Goal: Find specific page/section: Find specific page/section

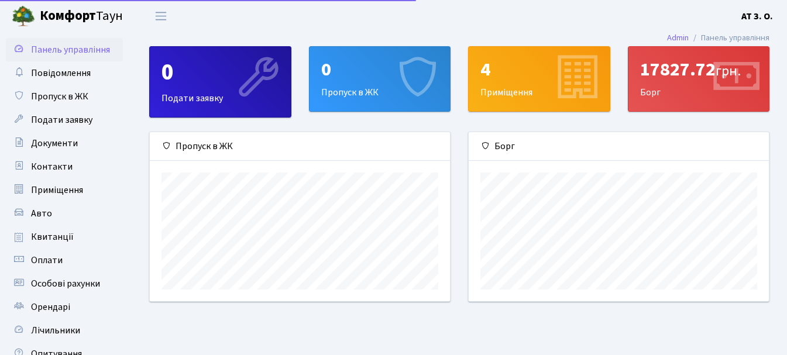
scroll to position [169, 300]
click at [49, 239] on span "Квитанції" at bounding box center [52, 237] width 43 height 13
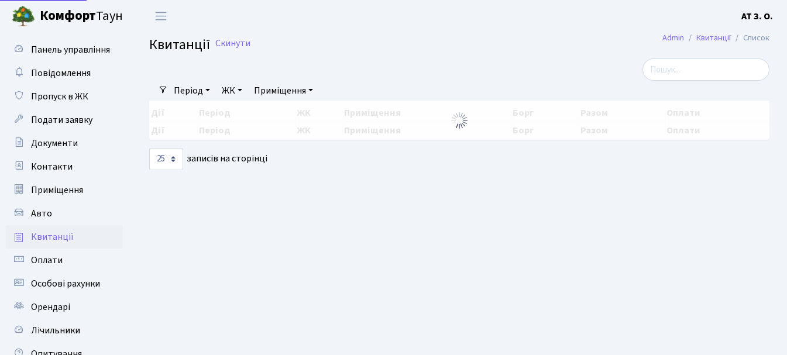
select select "25"
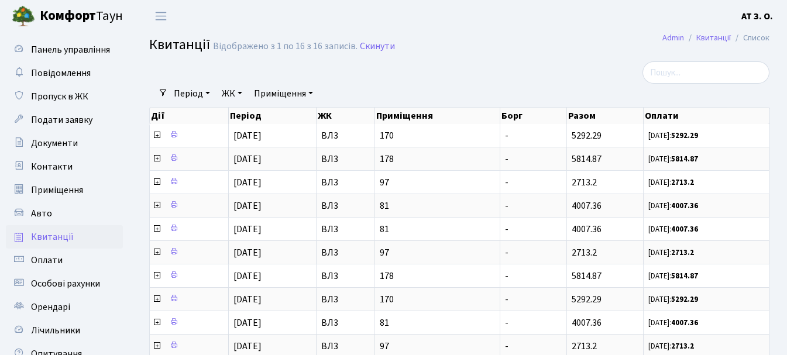
click at [271, 115] on th "Період" at bounding box center [273, 116] width 88 height 16
click at [181, 91] on link "Період" at bounding box center [192, 94] width 46 height 20
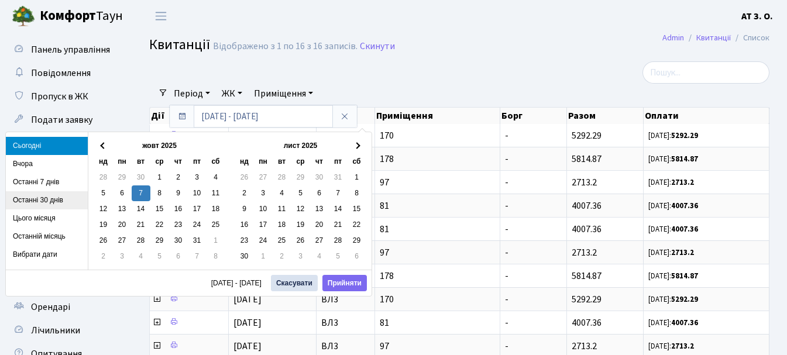
click at [46, 201] on li "Останні 30 днів" at bounding box center [47, 200] width 82 height 18
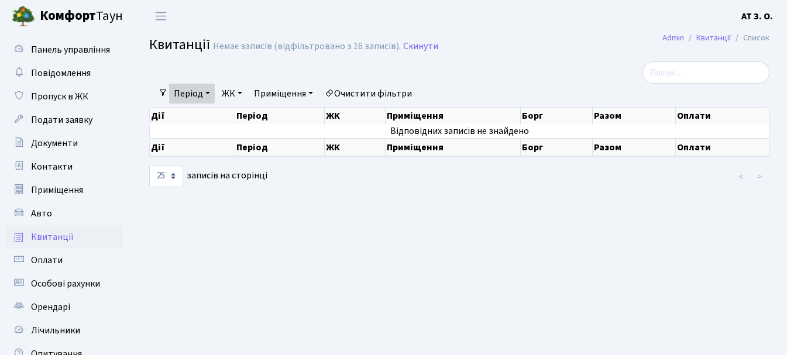
click at [182, 93] on link "Період" at bounding box center [192, 94] width 46 height 20
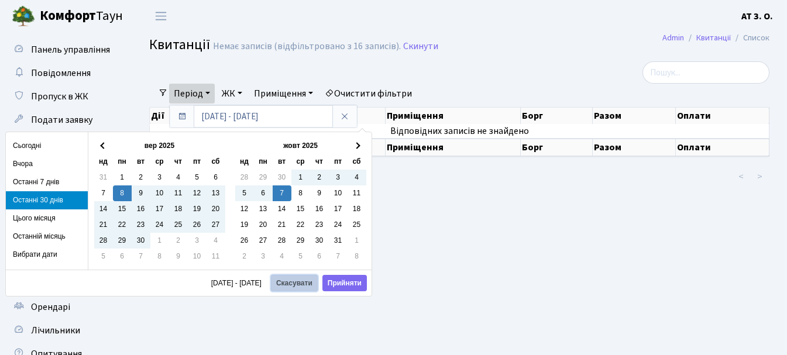
click at [306, 284] on button "Скасувати" at bounding box center [294, 283] width 47 height 16
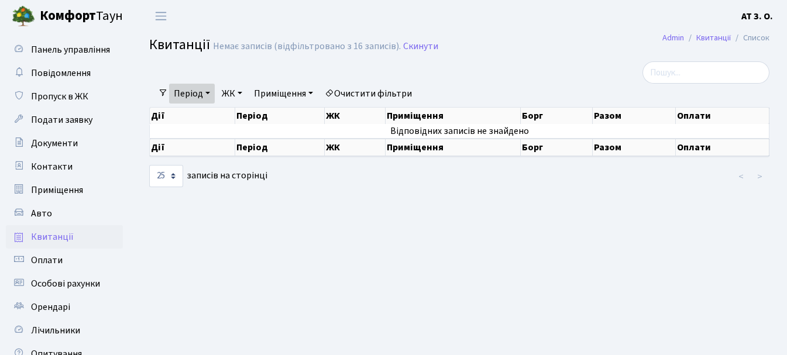
click at [198, 81] on div at bounding box center [352, 72] width 425 height 22
click at [202, 92] on link "Період" at bounding box center [192, 94] width 46 height 20
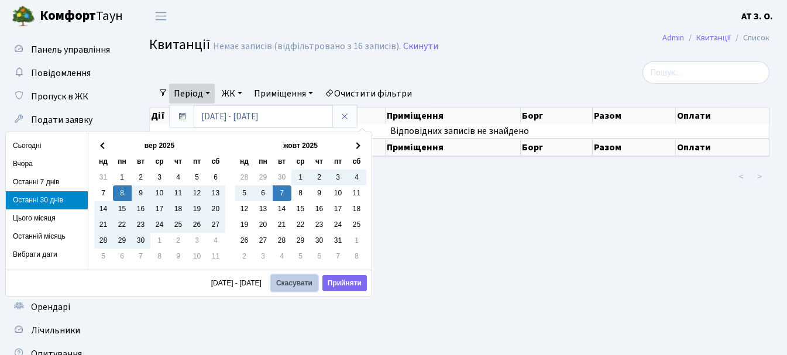
click at [289, 281] on button "Скасувати" at bounding box center [294, 283] width 47 height 16
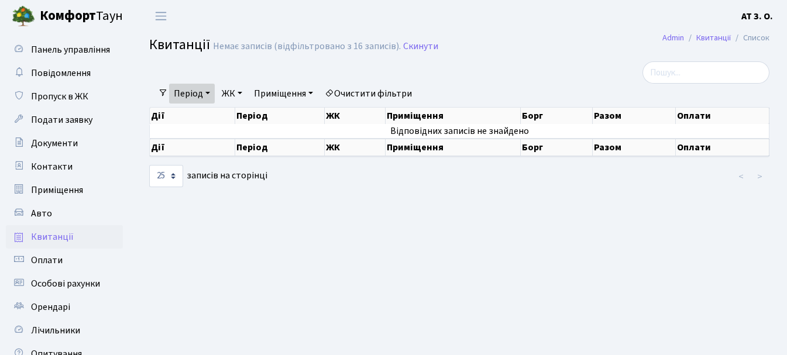
click at [164, 92] on span at bounding box center [163, 92] width 9 height 9
click at [207, 91] on link "Період" at bounding box center [192, 94] width 46 height 20
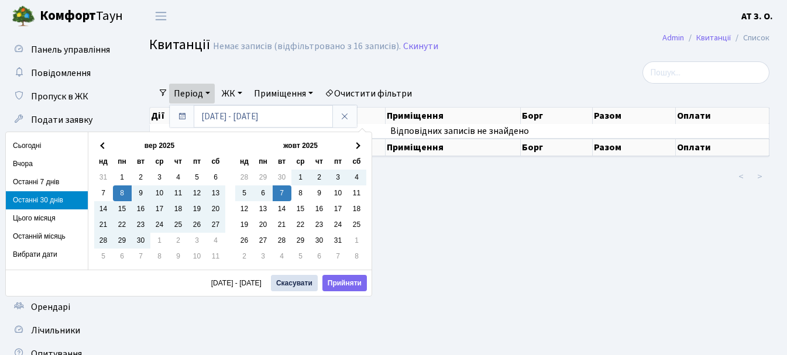
click at [207, 91] on link "Період" at bounding box center [192, 94] width 46 height 20
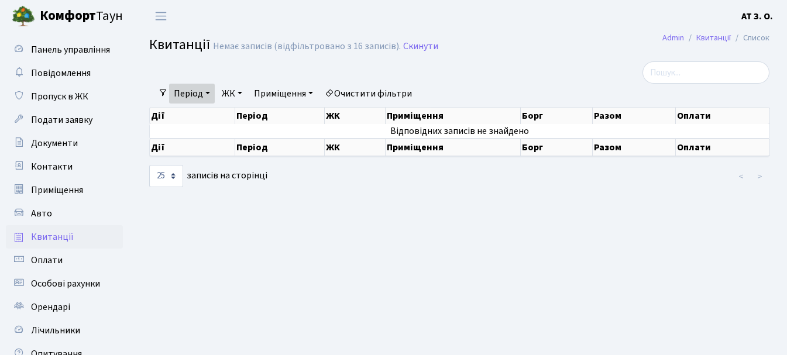
click at [207, 91] on link "Період" at bounding box center [192, 94] width 46 height 20
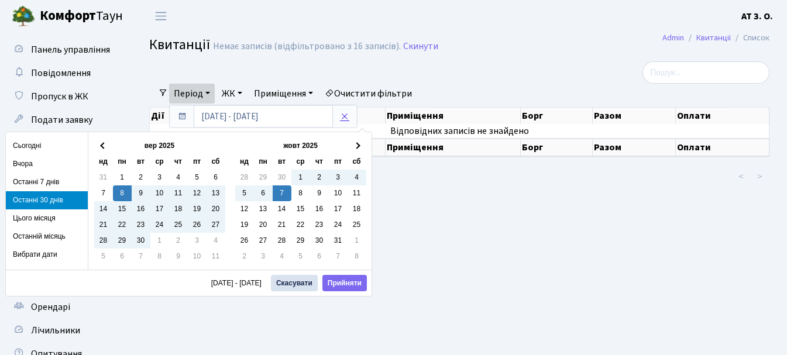
click at [345, 118] on icon at bounding box center [344, 116] width 9 height 9
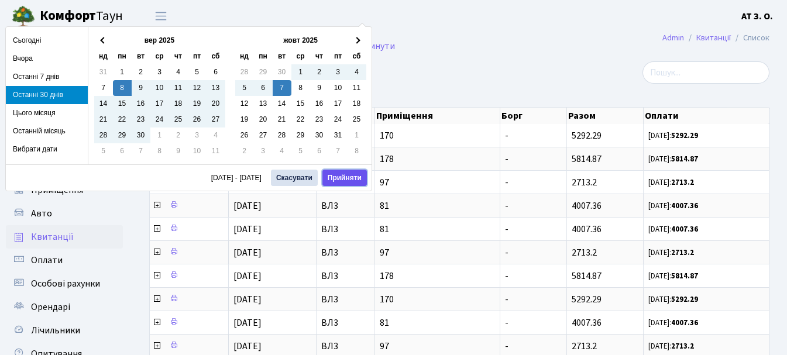
click at [342, 180] on button "Прийняти" at bounding box center [344, 178] width 44 height 16
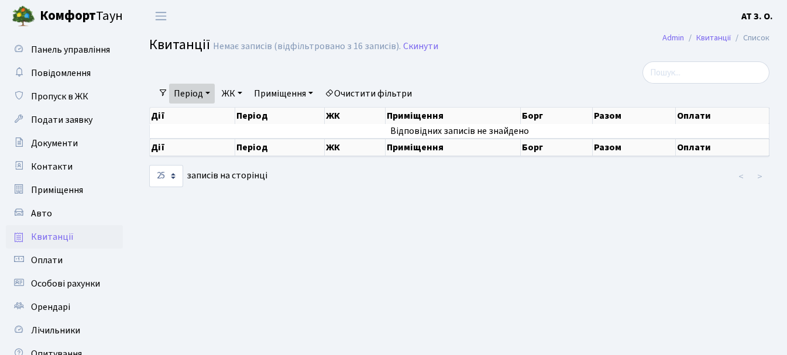
click at [197, 92] on link "Період" at bounding box center [192, 94] width 46 height 20
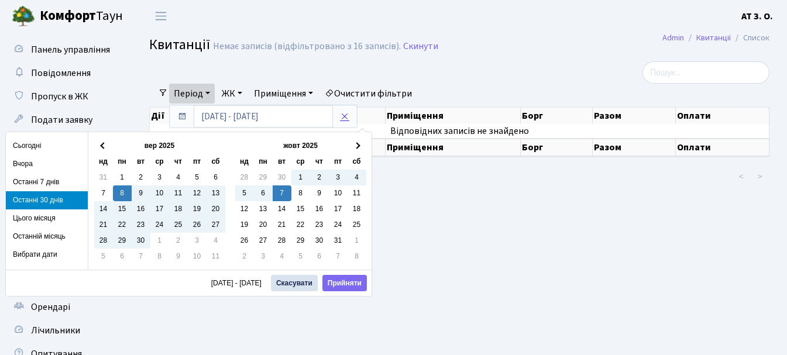
click at [342, 115] on icon at bounding box center [344, 116] width 9 height 9
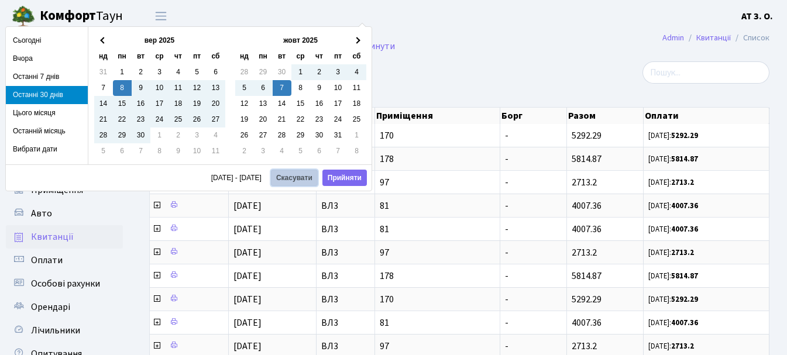
click at [287, 178] on button "Скасувати" at bounding box center [294, 178] width 47 height 16
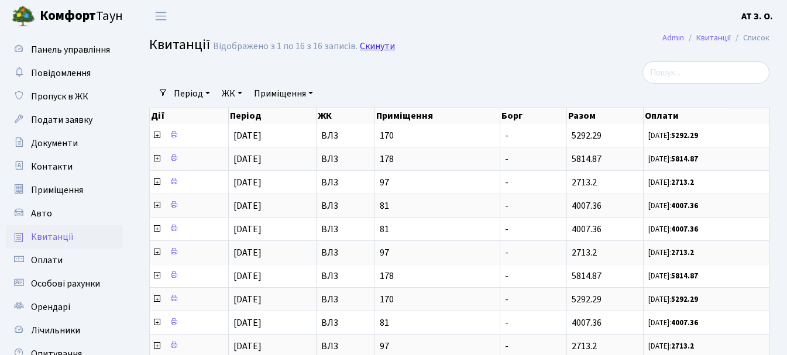
click at [372, 46] on link "Скинути" at bounding box center [377, 46] width 35 height 11
select select "25"
click at [232, 90] on link "ЖК" at bounding box center [232, 94] width 30 height 20
click at [289, 93] on link "Приміщення" at bounding box center [283, 94] width 68 height 20
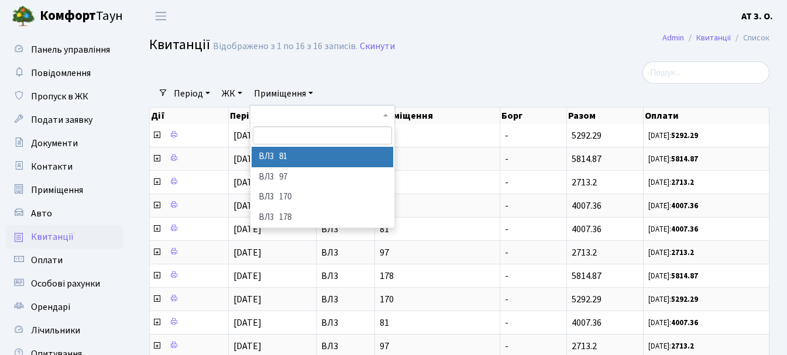
click at [289, 93] on link "Приміщення" at bounding box center [283, 94] width 68 height 20
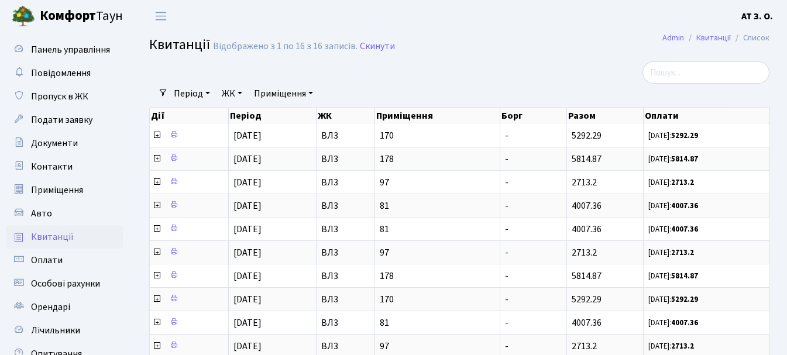
click at [192, 91] on link "Період" at bounding box center [192, 94] width 46 height 20
click at [341, 113] on icon at bounding box center [344, 116] width 9 height 9
